Goal: Information Seeking & Learning: Stay updated

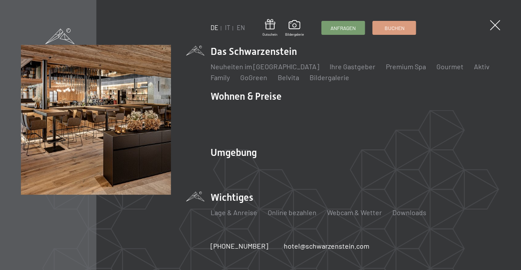
click at [240, 197] on li "Wichtiges Lage & Anreise Online bezahlen Webcam & Wetter Downloads" at bounding box center [356, 208] width 290 height 34
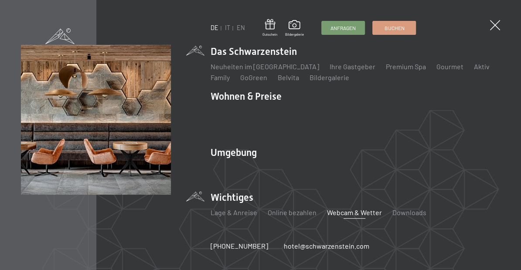
click at [354, 212] on link "Webcam & Wetter" at bounding box center [354, 213] width 55 height 8
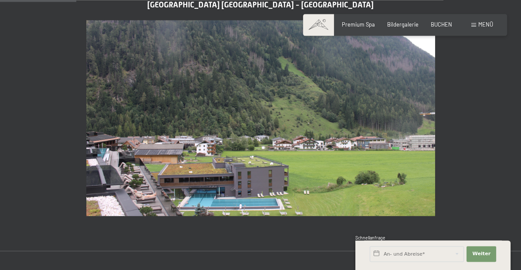
scroll to position [365, 0]
